Goal: Information Seeking & Learning: Learn about a topic

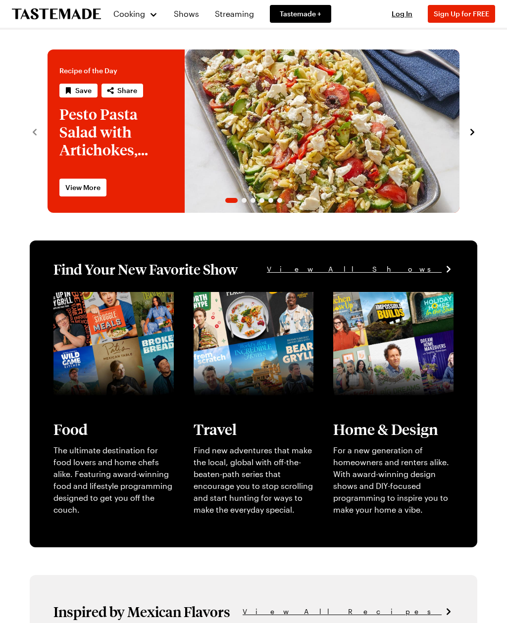
click at [404, 14] on span "Log In" at bounding box center [402, 13] width 21 height 8
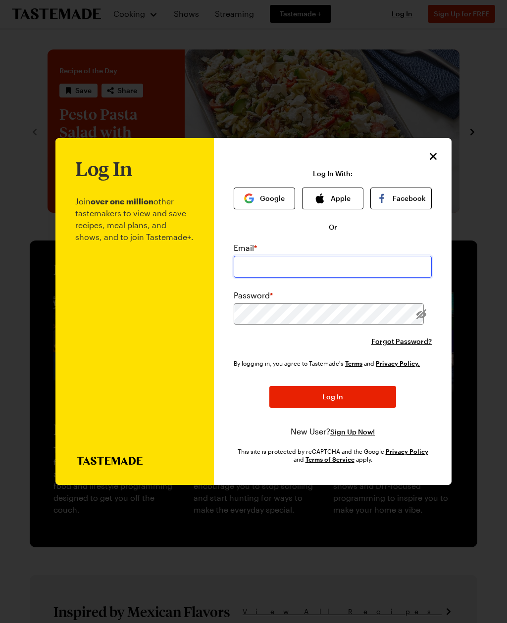
click at [247, 256] on input "email" at bounding box center [333, 267] width 198 height 22
type input "[EMAIL_ADDRESS][DOMAIN_NAME]"
click at [333, 386] on button "Log In" at bounding box center [332, 397] width 127 height 22
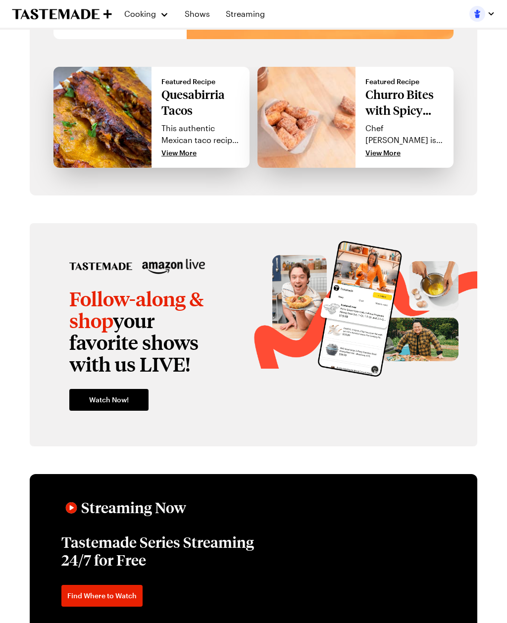
scroll to position [851, 0]
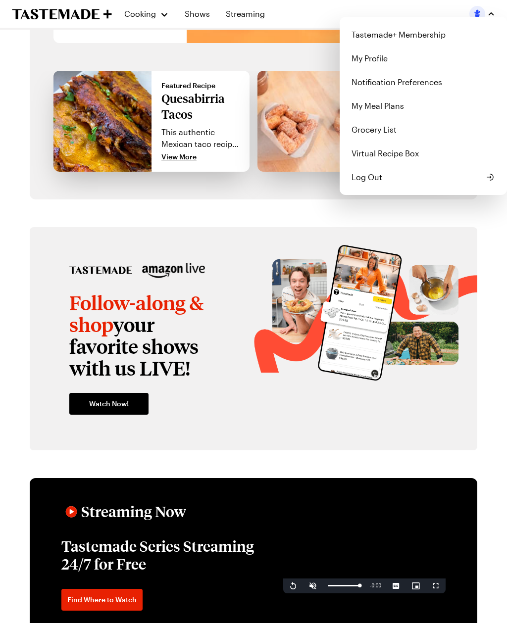
click at [440, 40] on link "Tastemade+ Membership" at bounding box center [422, 35] width 155 height 24
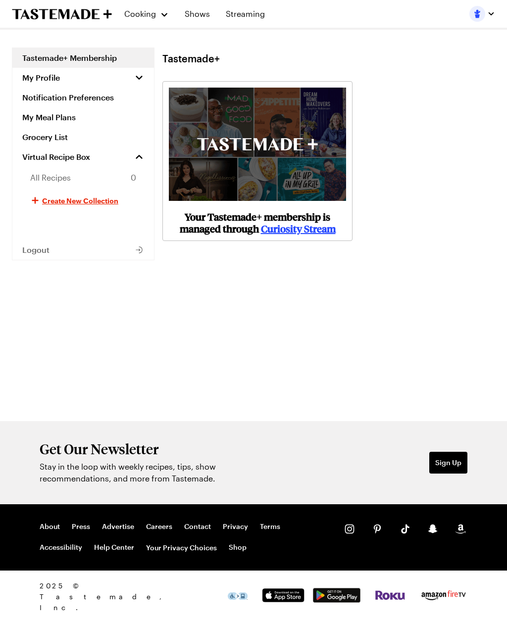
click at [154, 12] on span "Cooking" at bounding box center [140, 13] width 32 height 9
click at [174, 53] on link "Recipes" at bounding box center [161, 51] width 75 height 22
